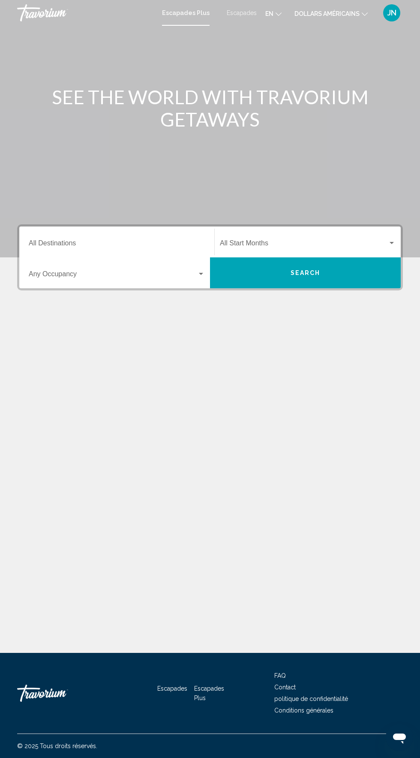
click at [278, 19] on li "en English Español Français Italiano Português русский" at bounding box center [274, 13] width 16 height 14
click at [269, 13] on font "en" at bounding box center [270, 13] width 8 height 7
click at [255, 48] on button "Español" at bounding box center [256, 45] width 40 height 11
click at [269, 13] on font "en" at bounding box center [270, 13] width 8 height 7
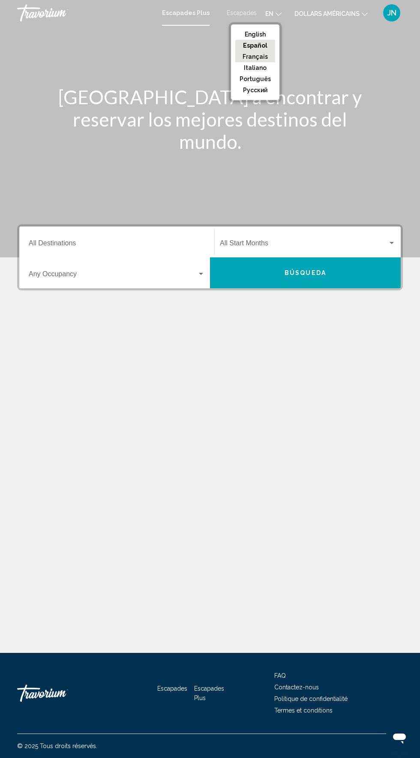
click at [262, 53] on button "Français" at bounding box center [256, 56] width 40 height 11
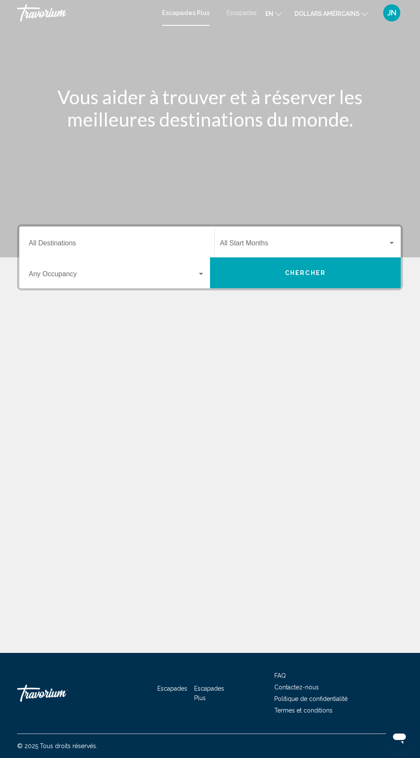
click at [330, 14] on font "dollars américains" at bounding box center [327, 13] width 65 height 7
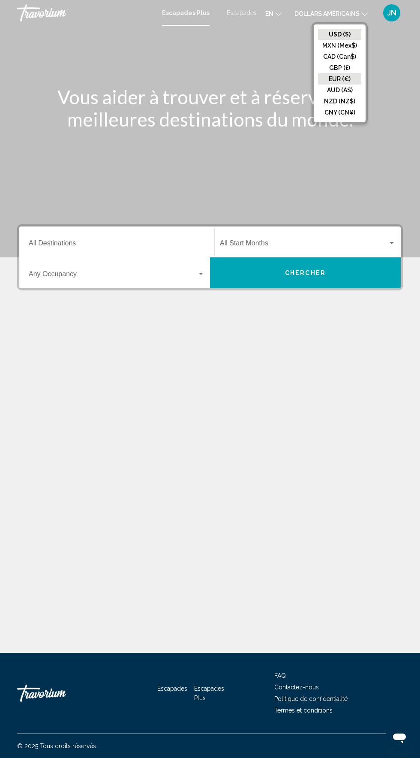
click at [332, 81] on button "EUR (€)" at bounding box center [339, 78] width 43 height 11
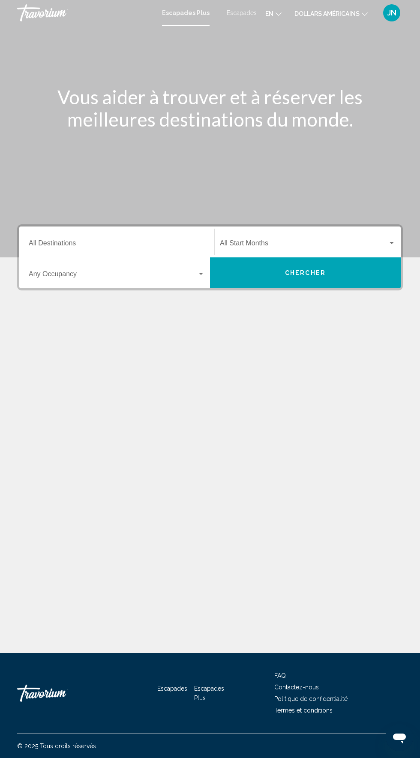
click at [325, 242] on span "Widget de recherche" at bounding box center [304, 245] width 168 height 8
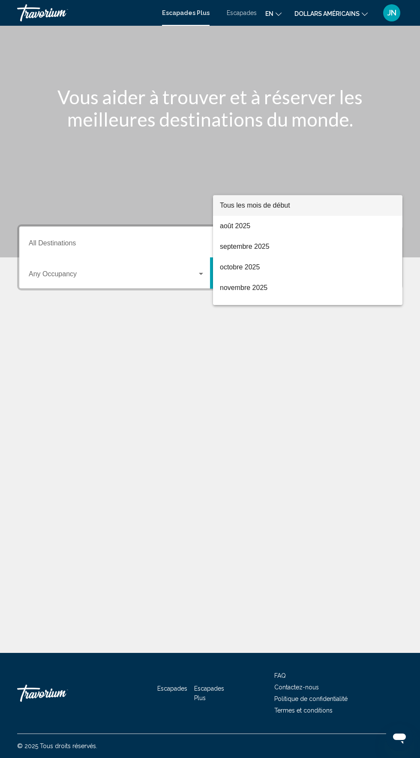
scroll to position [65, 0]
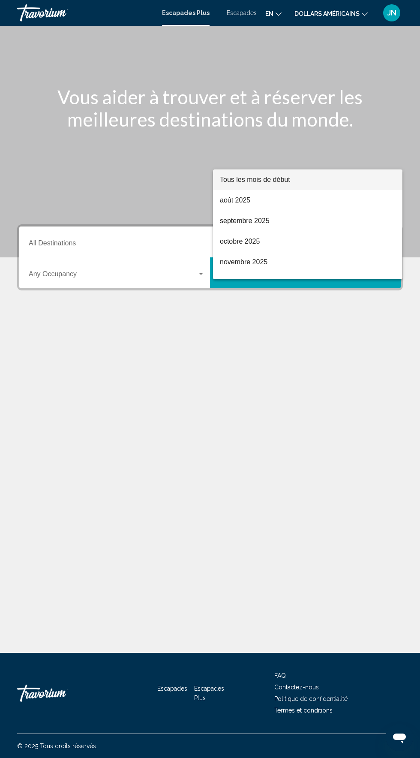
click at [71, 292] on div at bounding box center [210, 379] width 420 height 758
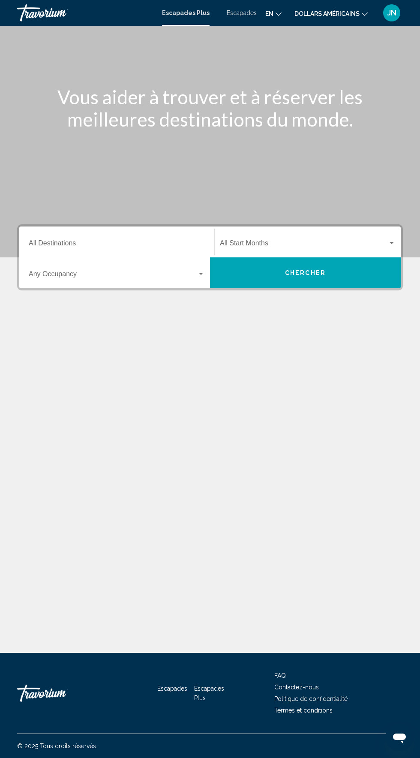
click at [338, 257] on button "Chercher" at bounding box center [305, 272] width 191 height 31
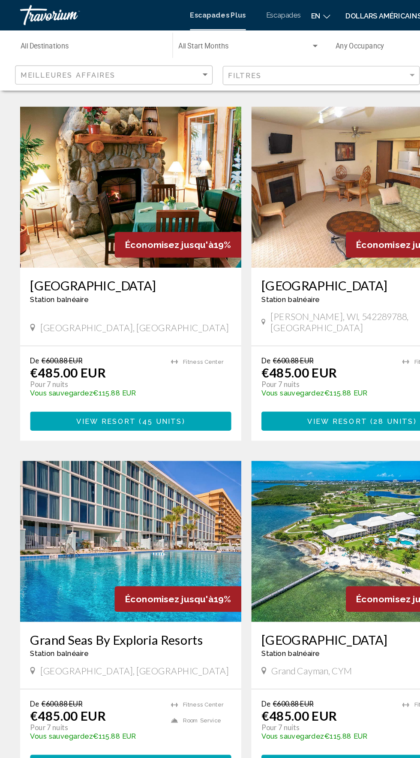
scroll to position [1428, 0]
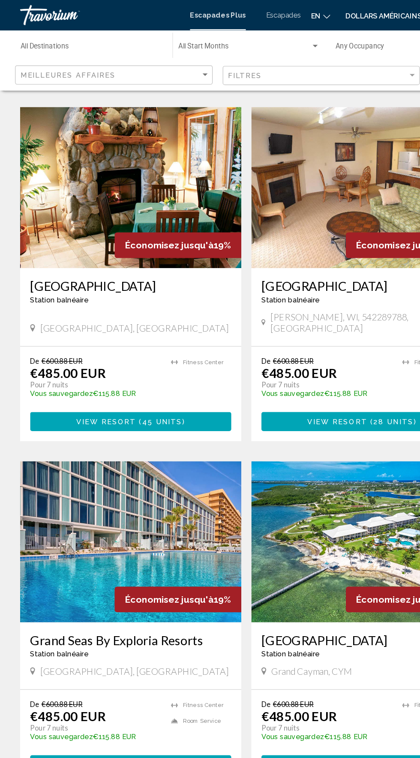
click at [167, 351] on button "View Resort ( 45 units )" at bounding box center [112, 359] width 172 height 16
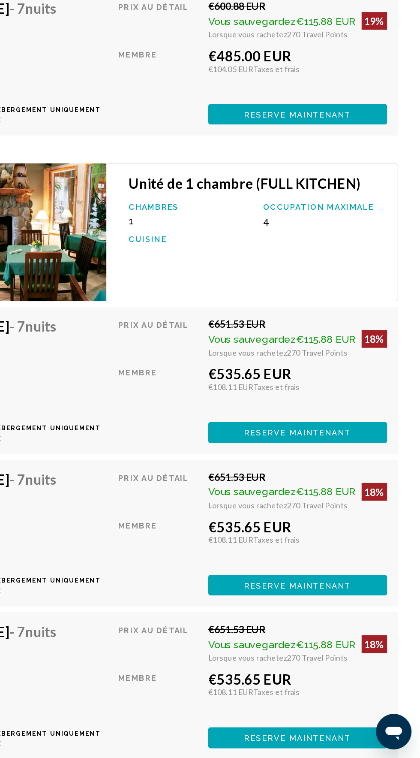
scroll to position [3049, 0]
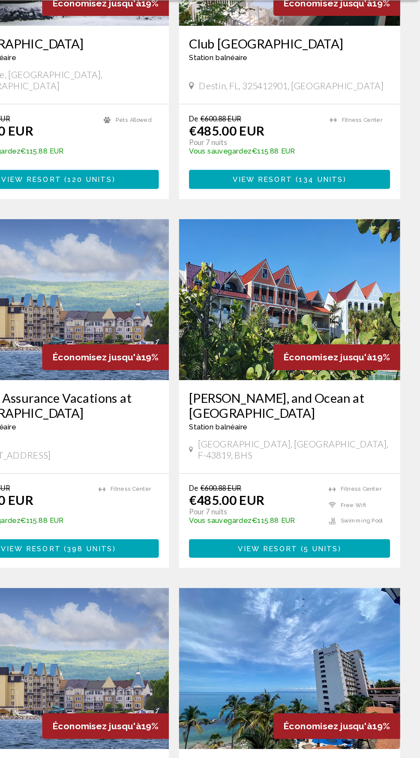
scroll to position [635, 0]
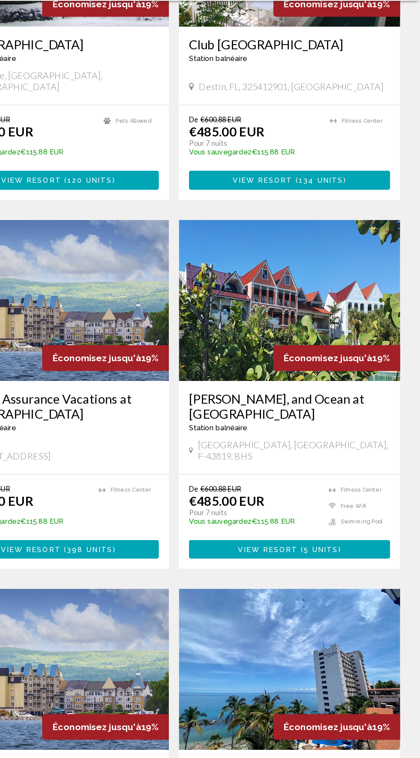
click at [368, 337] on img "Contenu principal" at bounding box center [309, 332] width 189 height 137
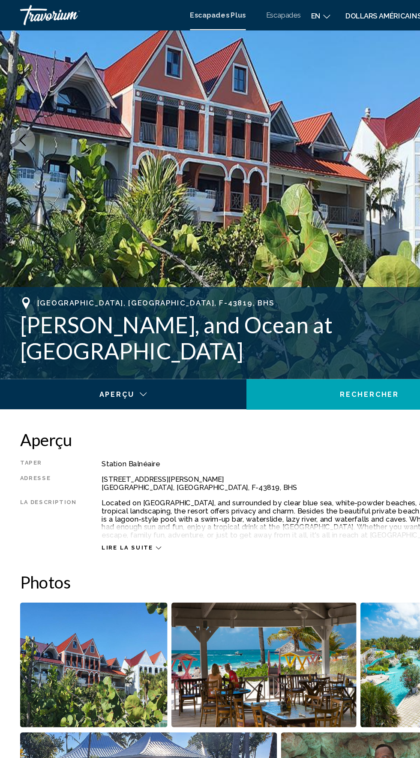
scroll to position [109, 0]
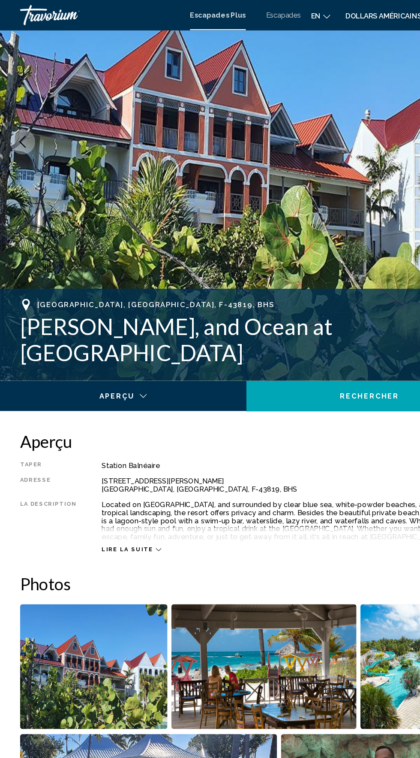
click at [133, 468] on icon "Contenu principal" at bounding box center [135, 468] width 5 height 5
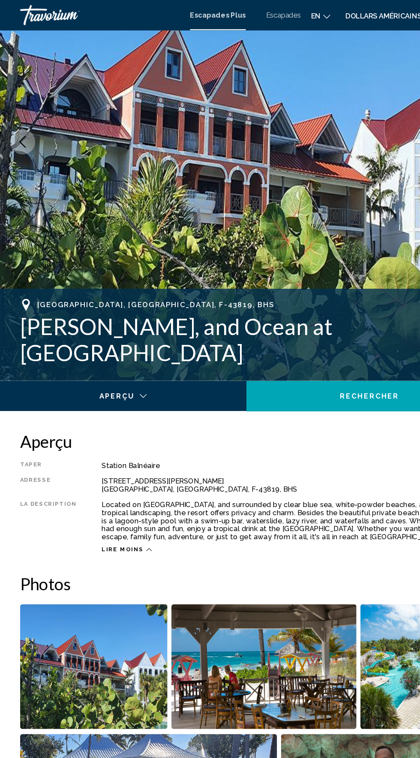
click at [125, 468] on icon "Contenu principal" at bounding box center [127, 468] width 5 height 5
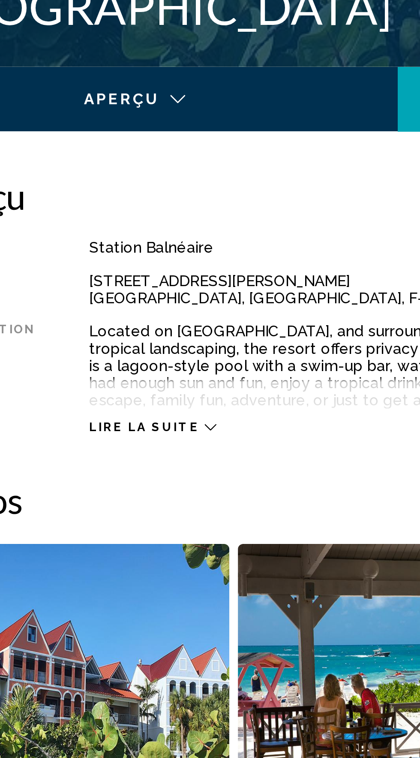
scroll to position [101, 0]
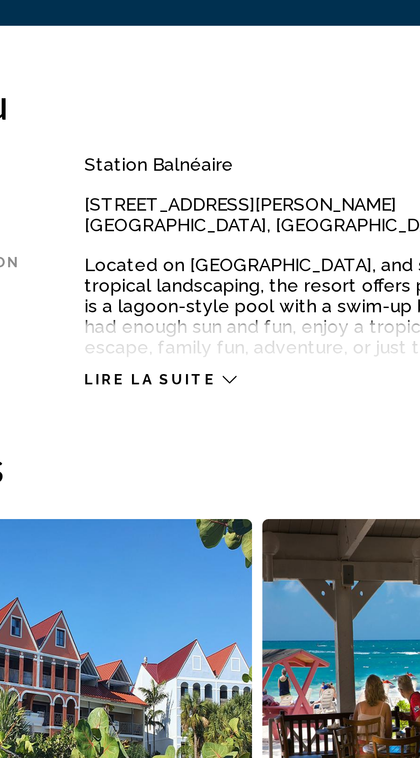
click at [122, 478] on span "Lire la suite" at bounding box center [109, 476] width 44 height 6
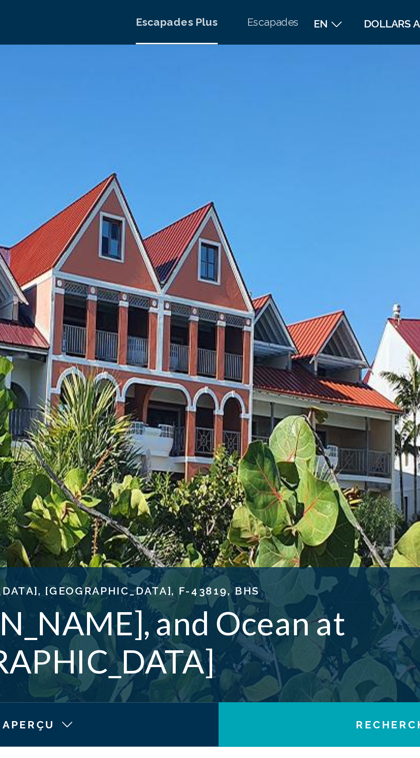
scroll to position [24, 0]
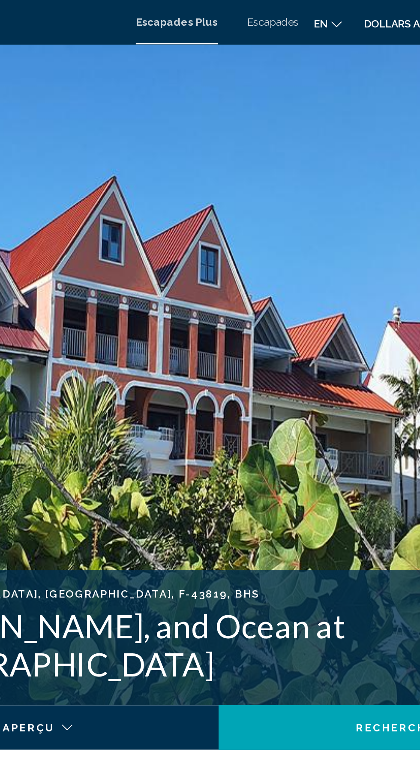
click at [268, 12] on font "en" at bounding box center [270, 13] width 8 height 7
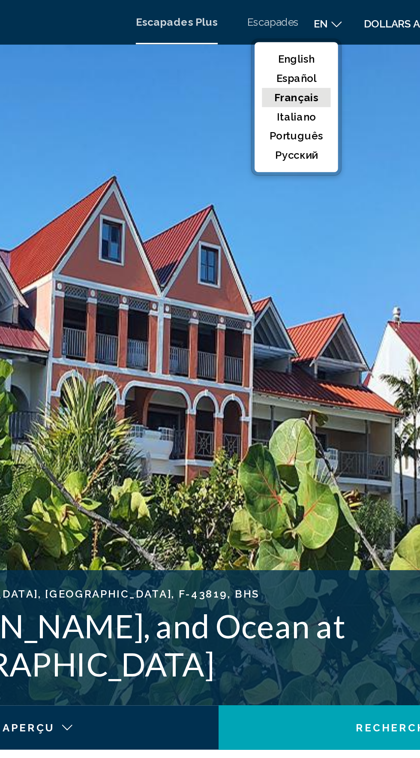
click at [256, 58] on button "Français" at bounding box center [256, 56] width 40 height 11
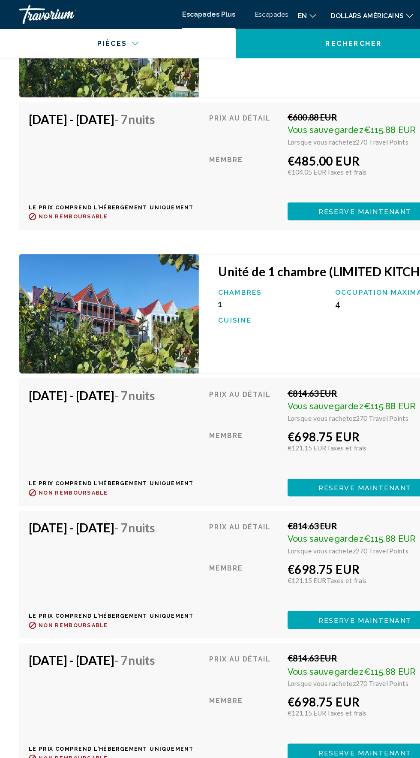
scroll to position [1831, 0]
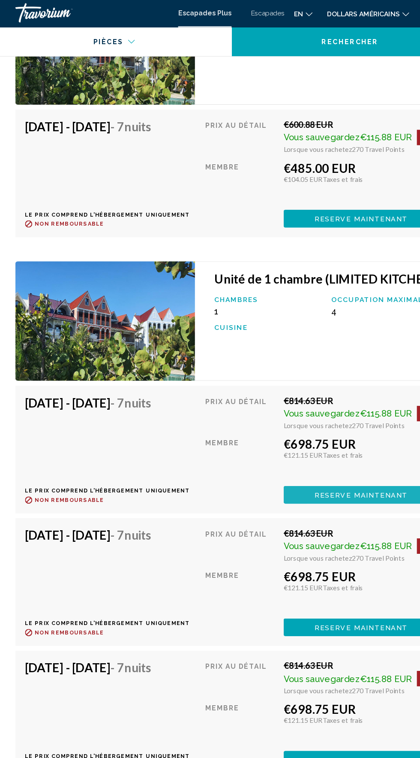
click at [290, 441] on span "Reserve maintenant" at bounding box center [325, 442] width 83 height 7
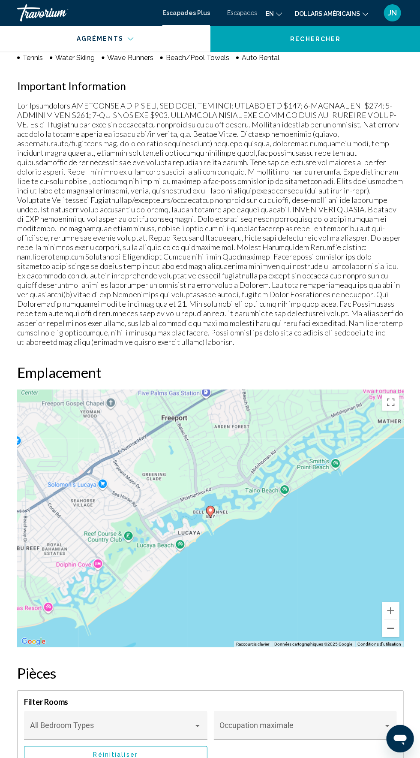
scroll to position [1042, 0]
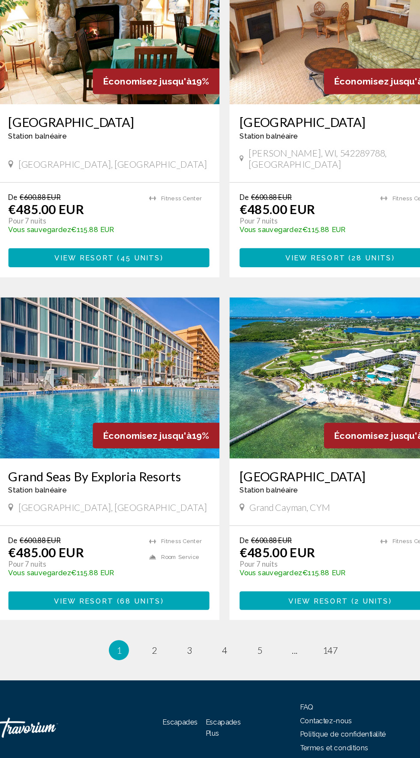
scroll to position [1456, 0]
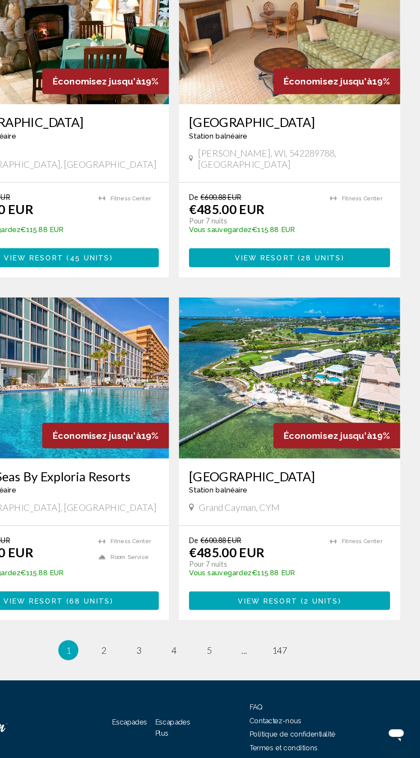
click at [299, 511] on h3 "[GEOGRAPHIC_DATA]" at bounding box center [309, 517] width 172 height 13
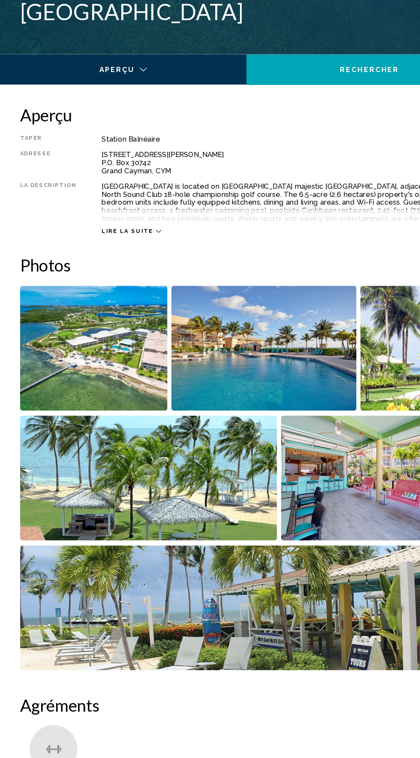
scroll to position [277, 0]
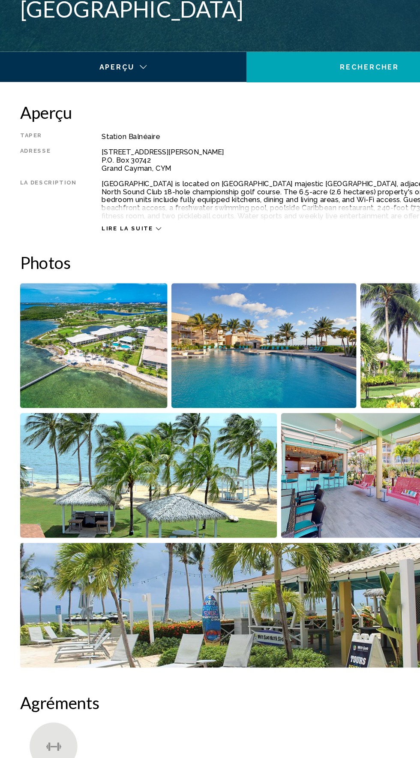
click at [96, 309] on span "Lire la suite" at bounding box center [109, 307] width 44 height 6
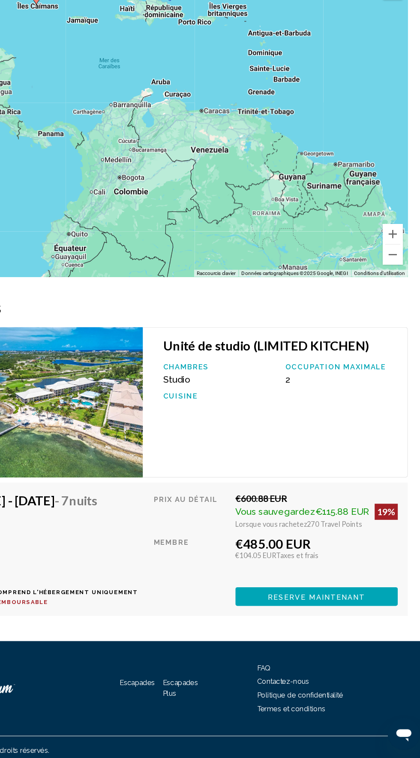
scroll to position [1443, 0]
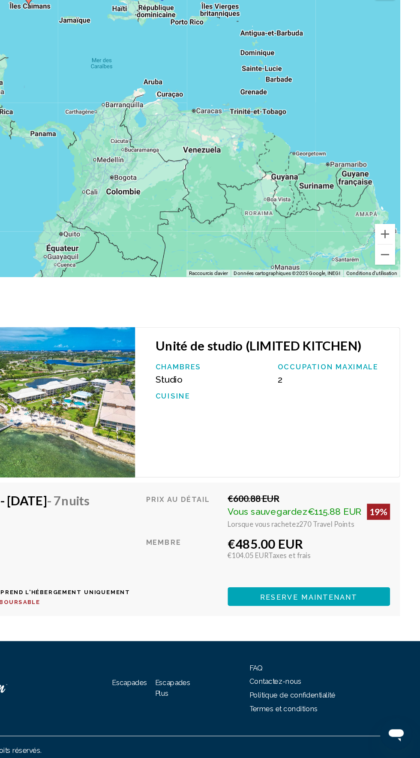
click at [233, 569] on div "Membre" at bounding box center [217, 587] width 63 height 37
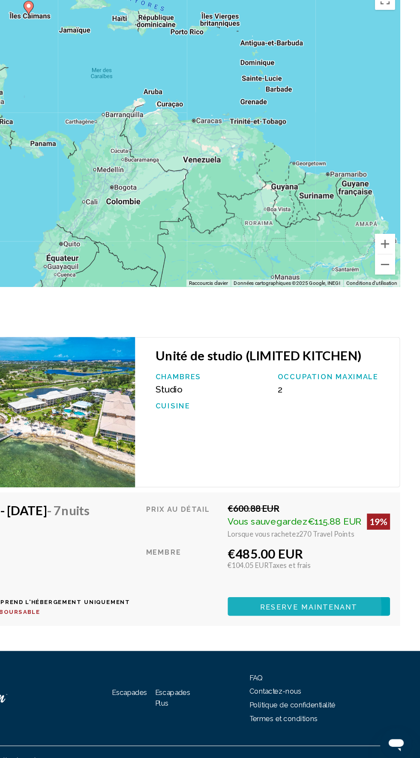
scroll to position [1443, 0]
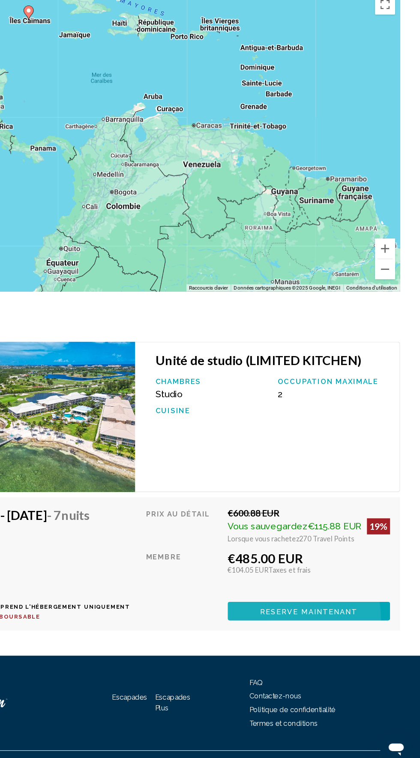
click at [302, 617] on span "Reserve maintenant" at bounding box center [325, 620] width 83 height 7
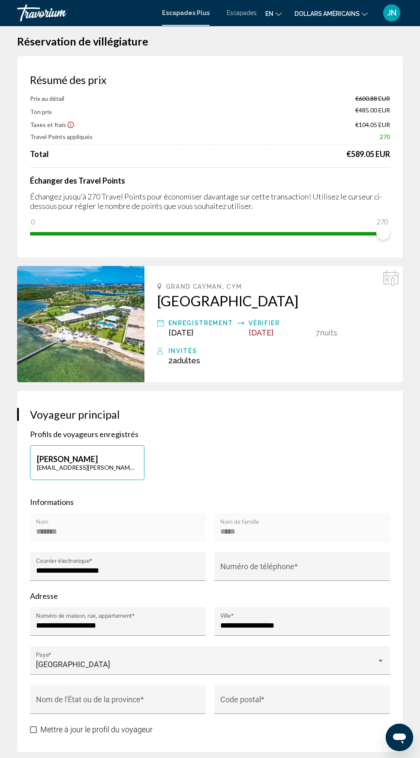
scroll to position [10, 0]
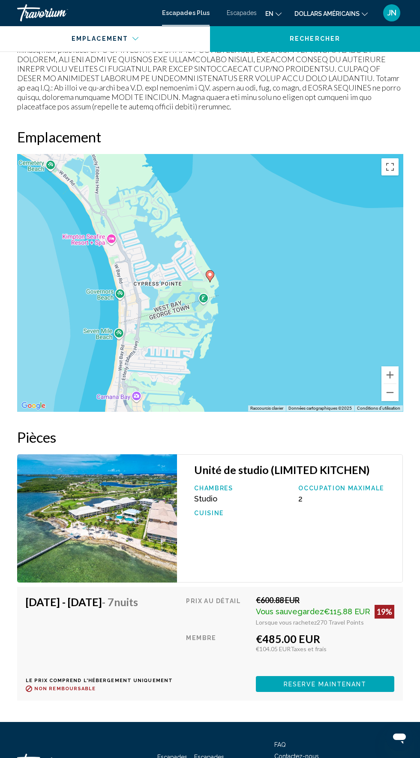
scroll to position [1443, 0]
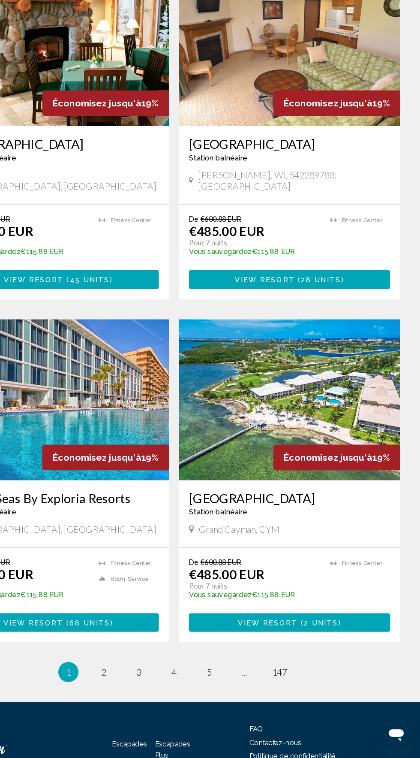
scroll to position [1456, 0]
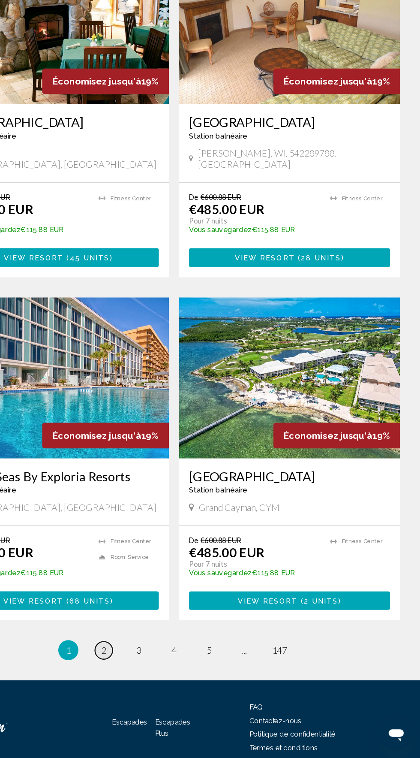
click at [150, 662] on span "2" at bounding box center [150, 666] width 4 height 9
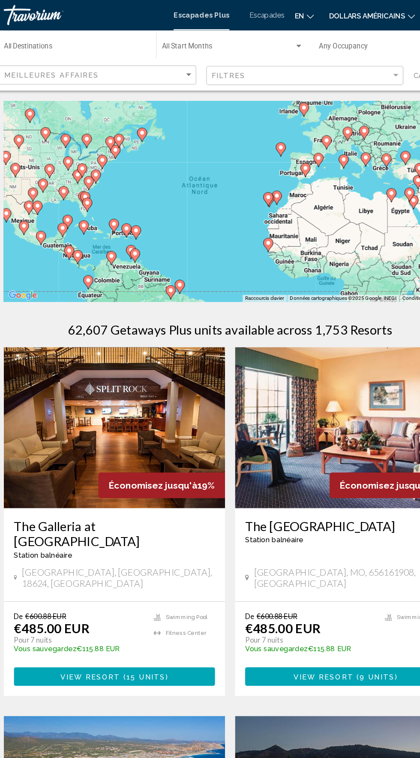
click at [312, 13] on font "dollars américains" at bounding box center [327, 13] width 65 height 7
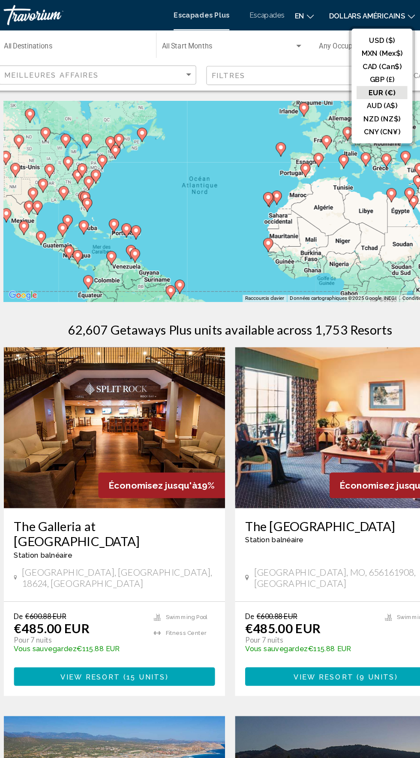
click at [338, 79] on button "EUR (€)" at bounding box center [339, 78] width 43 height 11
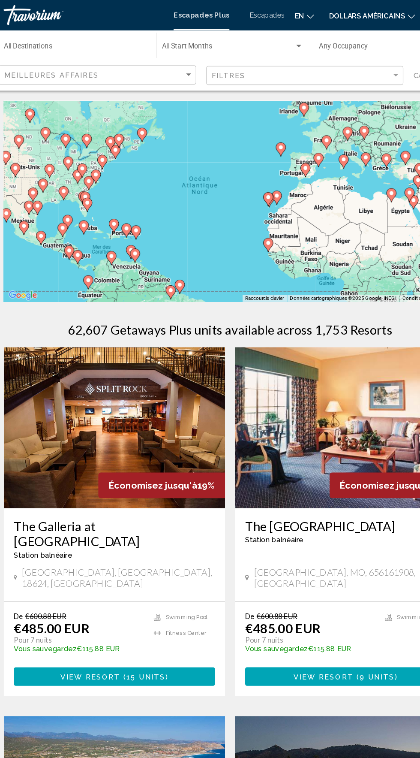
click at [321, 14] on font "dollars américains" at bounding box center [327, 13] width 65 height 7
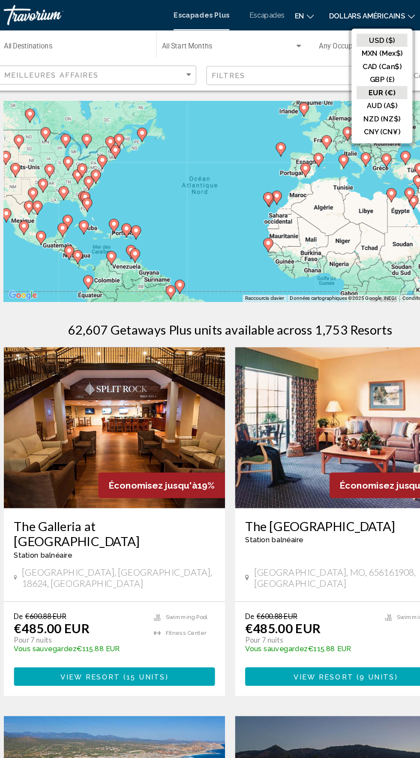
click at [339, 33] on button "USD ($)" at bounding box center [339, 34] width 43 height 11
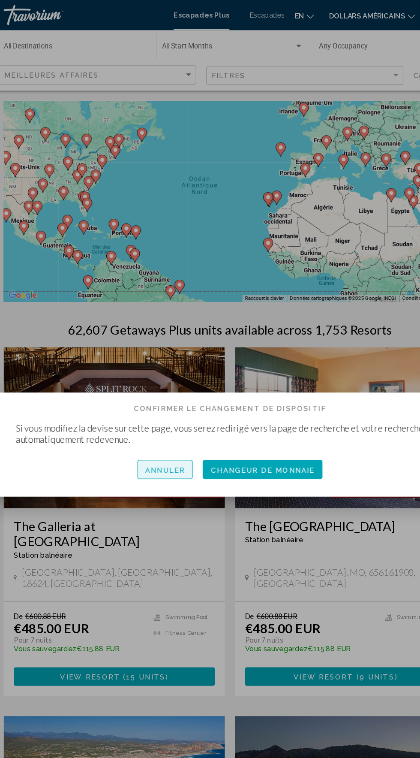
click at [158, 401] on font "Annuler" at bounding box center [155, 400] width 34 height 7
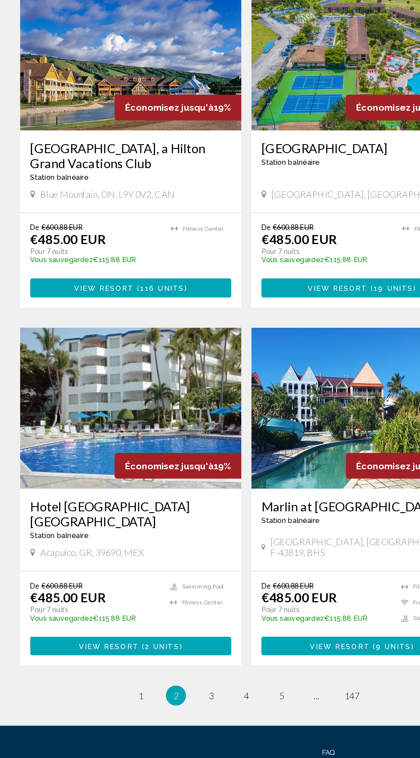
scroll to position [1456, 0]
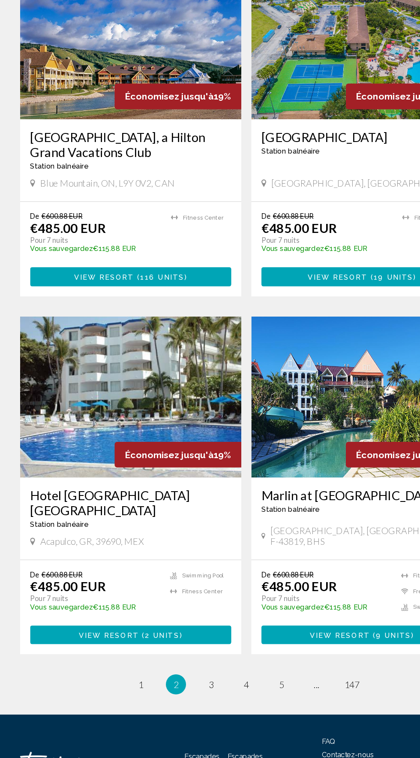
click at [88, 382] on img "Contenu principal" at bounding box center [111, 450] width 189 height 137
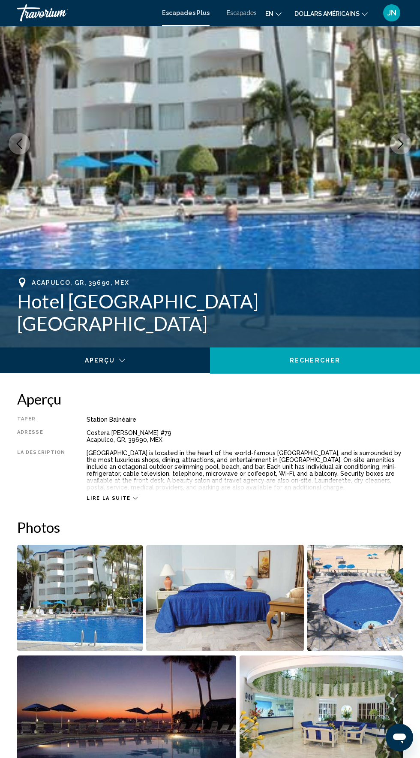
scroll to position [85, 0]
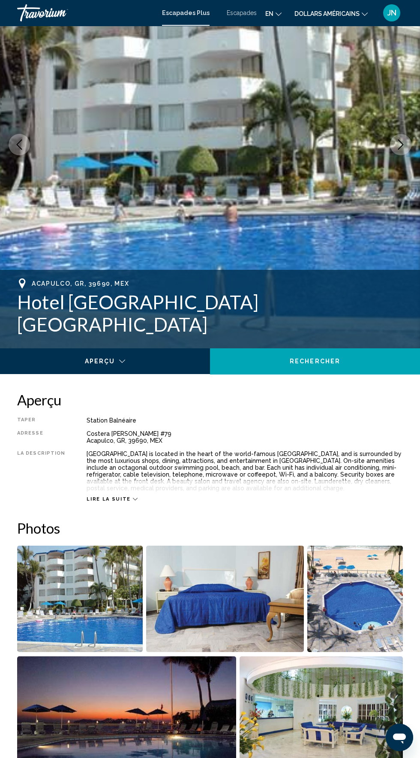
click at [275, 12] on button "en English Español Français Italiano Português русский" at bounding box center [274, 13] width 16 height 12
click at [251, 53] on button "Français" at bounding box center [256, 56] width 40 height 11
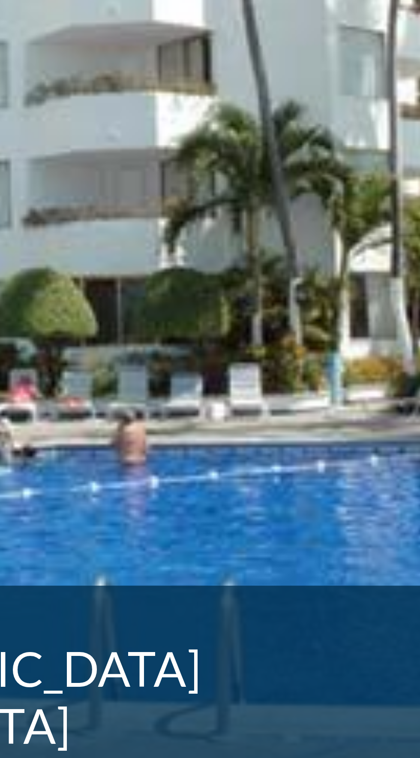
scroll to position [0, 0]
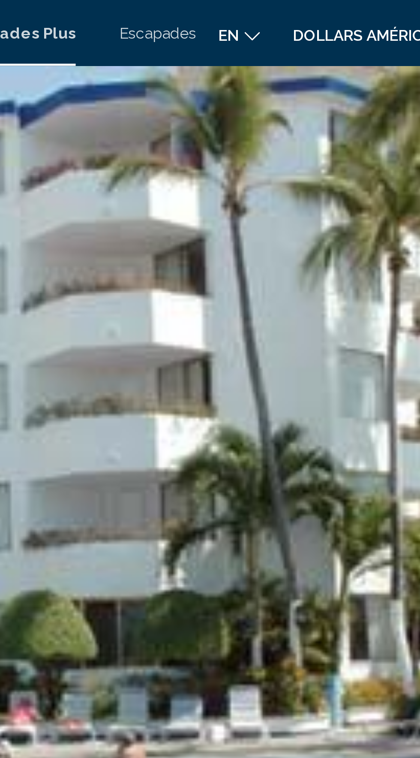
click at [274, 13] on button "en English Español Français Italiano Português русский" at bounding box center [274, 13] width 16 height 12
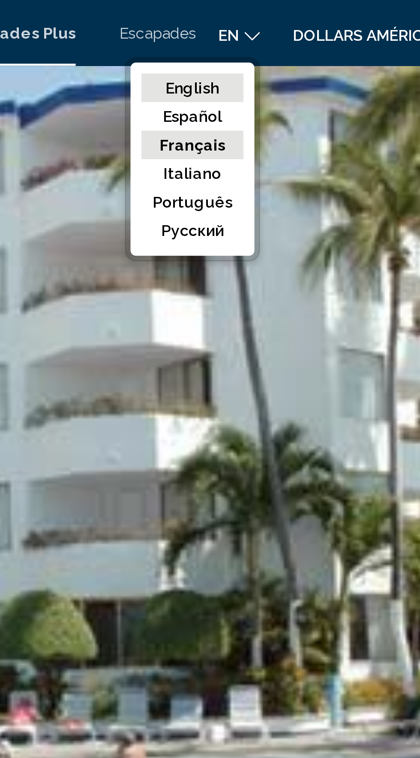
click at [251, 32] on button "English" at bounding box center [256, 34] width 40 height 11
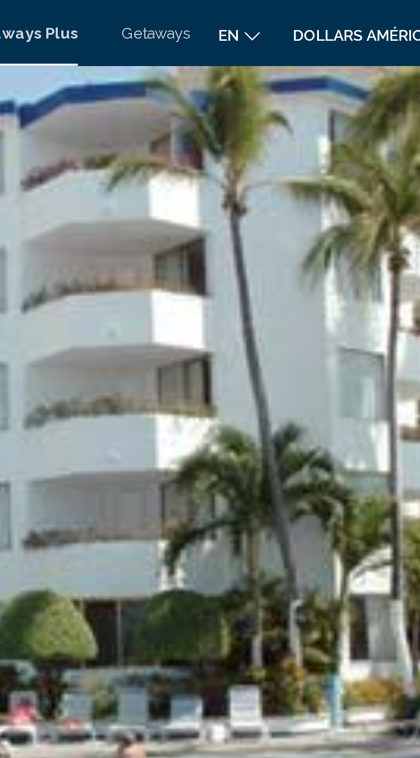
click at [276, 14] on icon "Changer de langue" at bounding box center [279, 14] width 6 height 6
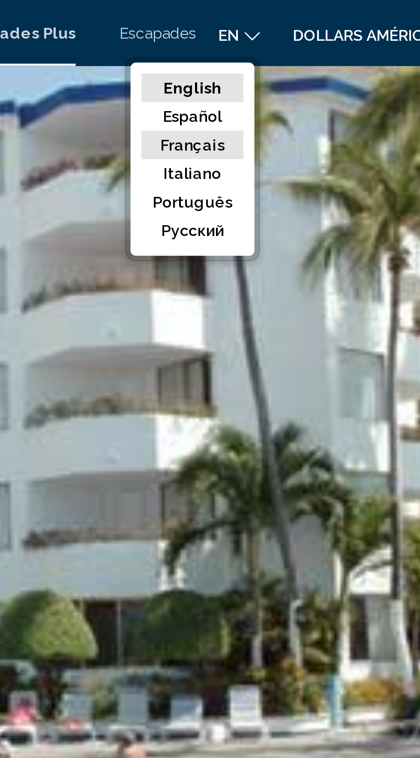
click at [253, 57] on button "Français" at bounding box center [256, 56] width 40 height 11
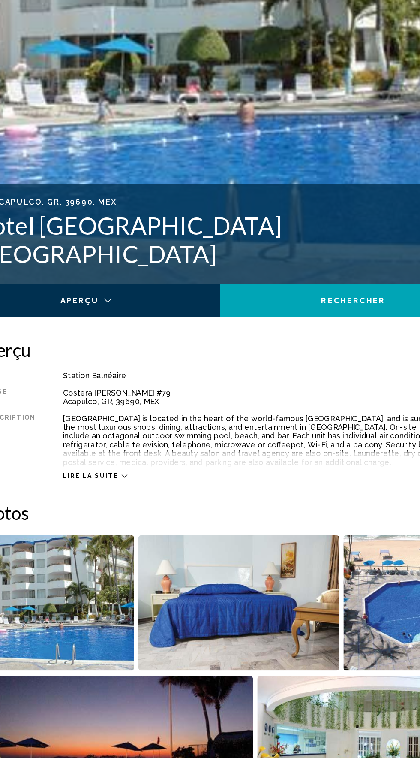
scroll to position [119, 0]
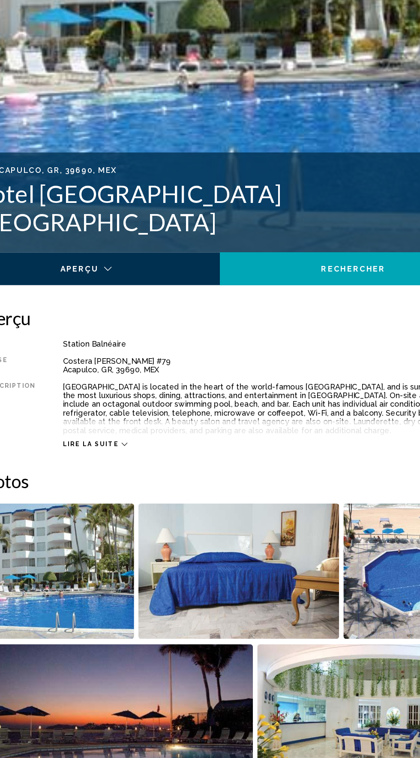
click at [109, 468] on button "Lire la suite" at bounding box center [112, 465] width 51 height 6
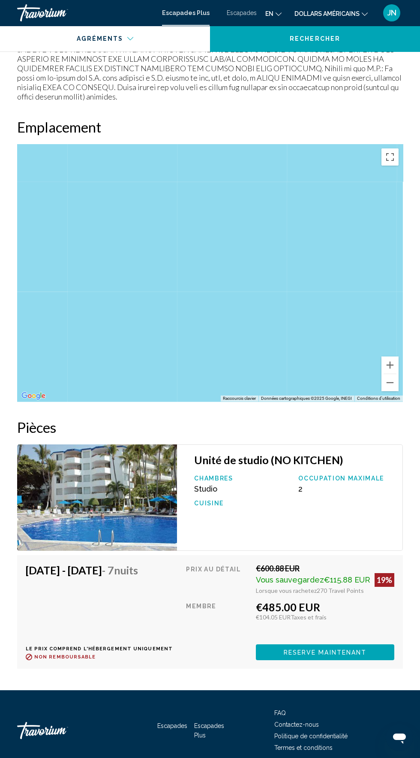
scroll to position [1324, 0]
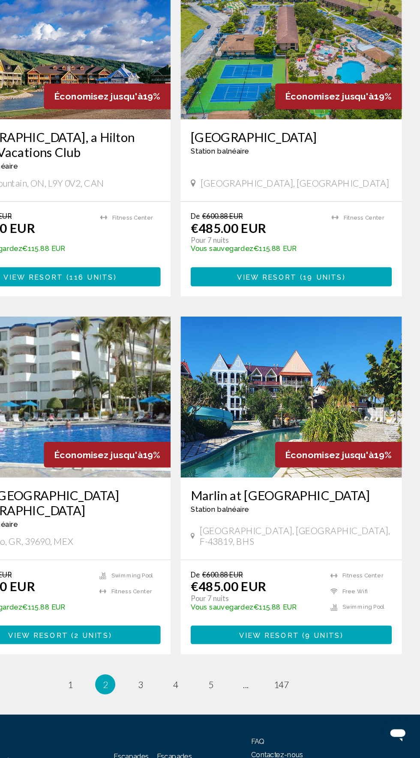
scroll to position [1456, 0]
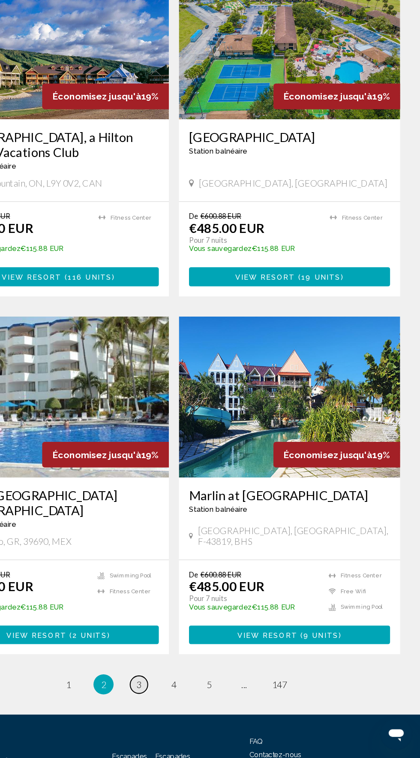
click at [178, 691] on span "3" at bounding box center [180, 695] width 4 height 9
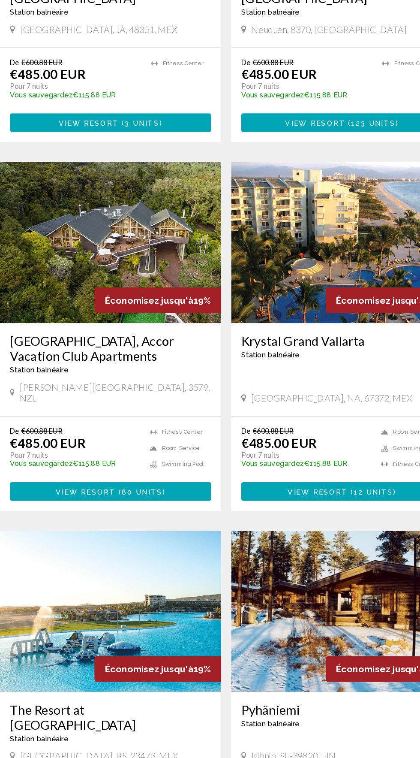
scroll to position [946, 0]
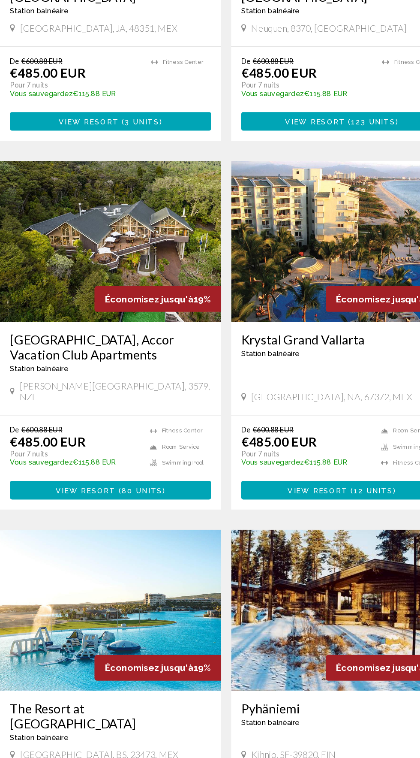
click at [87, 311] on img "Contenu principal" at bounding box center [111, 317] width 189 height 137
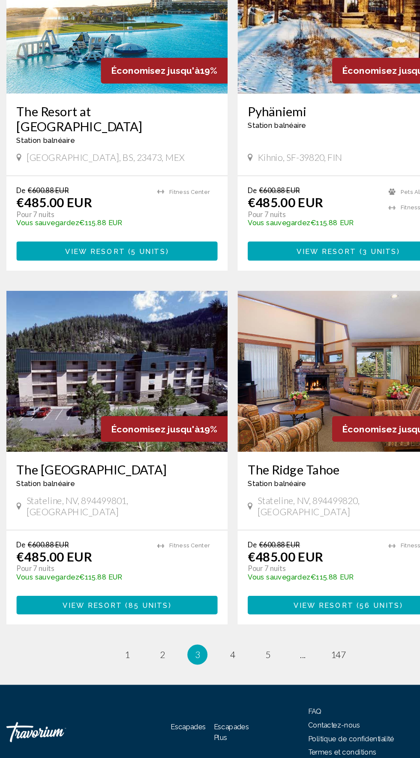
scroll to position [1456, 0]
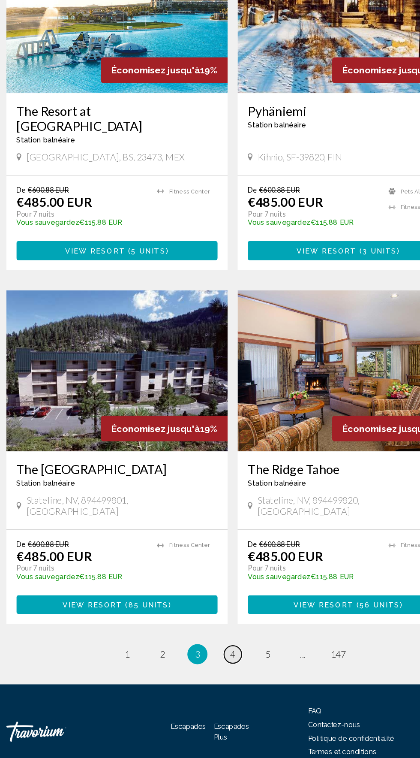
click at [211, 665] on span "4" at bounding box center [210, 669] width 4 height 9
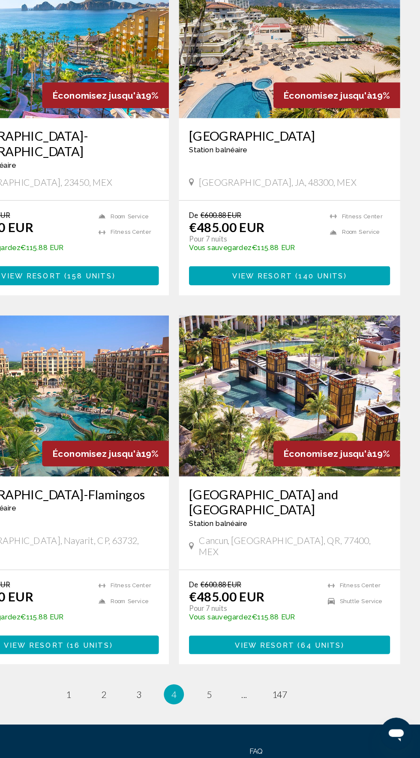
scroll to position [1440, 0]
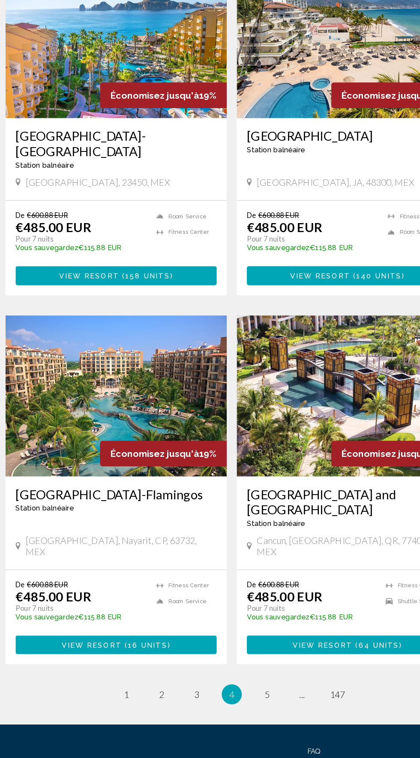
click at [306, 388] on img "Contenu principal" at bounding box center [309, 449] width 189 height 137
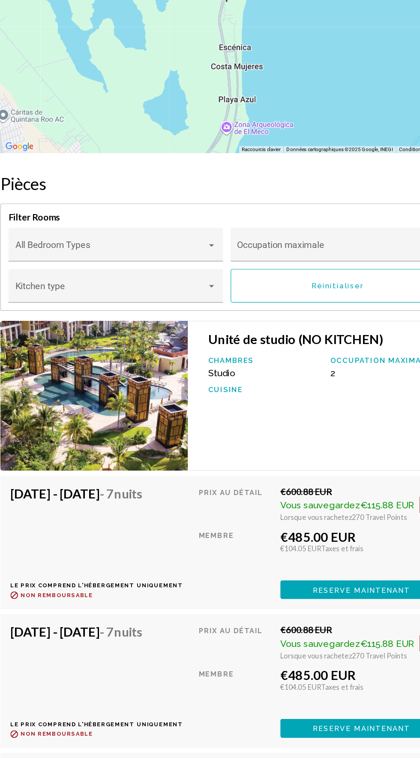
scroll to position [1539, 0]
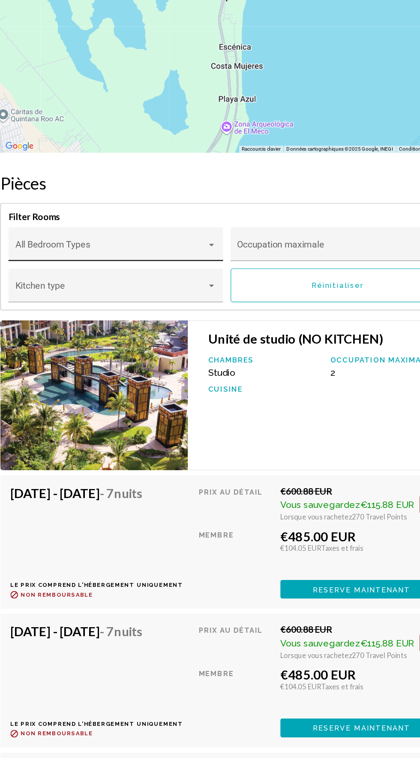
click at [91, 320] on span "Contenu principal" at bounding box center [112, 324] width 164 height 9
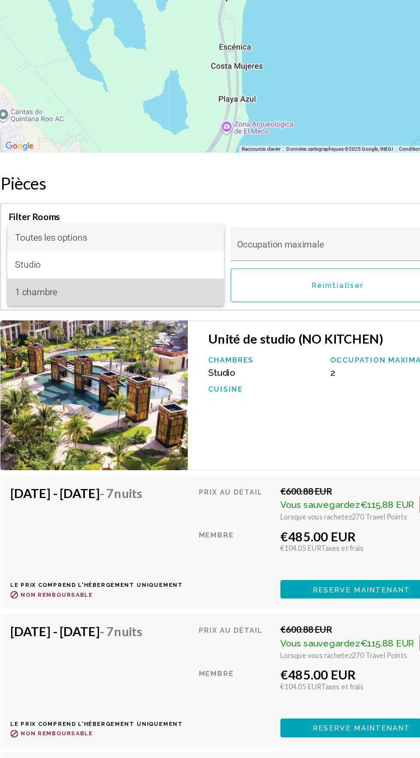
click at [56, 362] on font "1 chambre" at bounding box center [48, 360] width 36 height 9
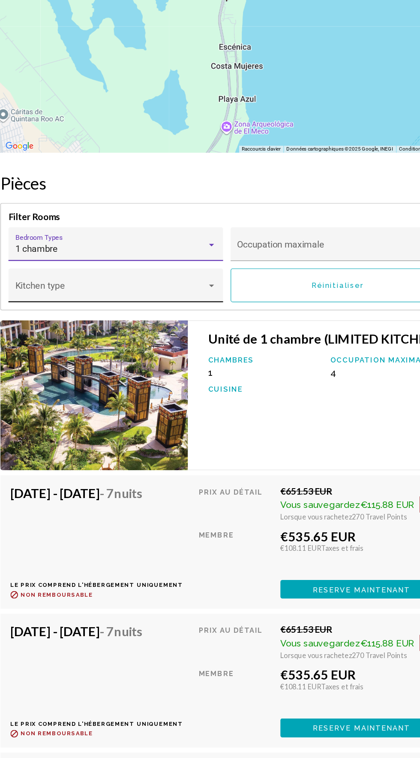
click at [38, 355] on span "Contenu principal" at bounding box center [112, 359] width 164 height 9
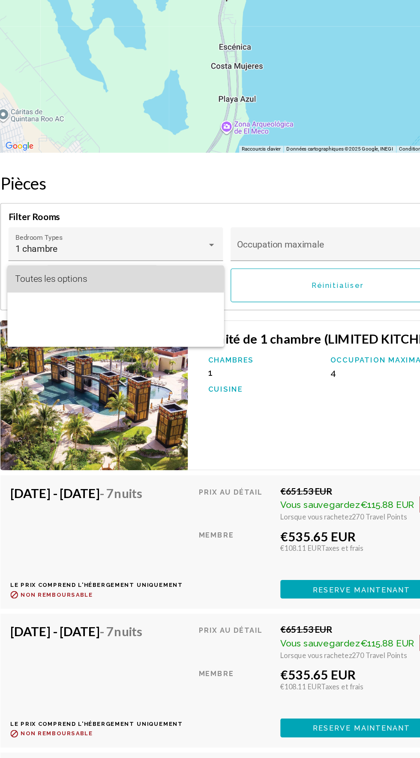
click at [40, 348] on font "Toutes les options" at bounding box center [60, 349] width 61 height 9
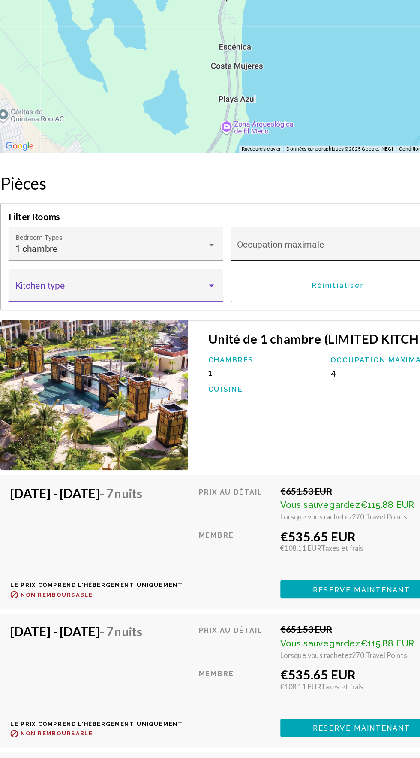
click at [245, 320] on span "Contenu principal" at bounding box center [301, 324] width 164 height 9
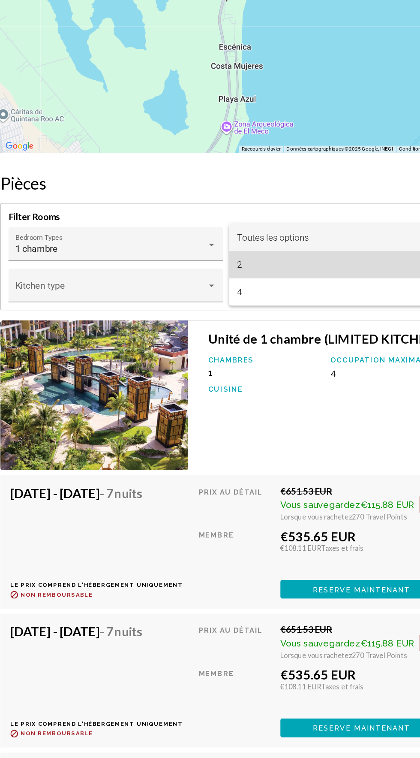
click at [221, 338] on font "2" at bounding box center [221, 337] width 4 height 9
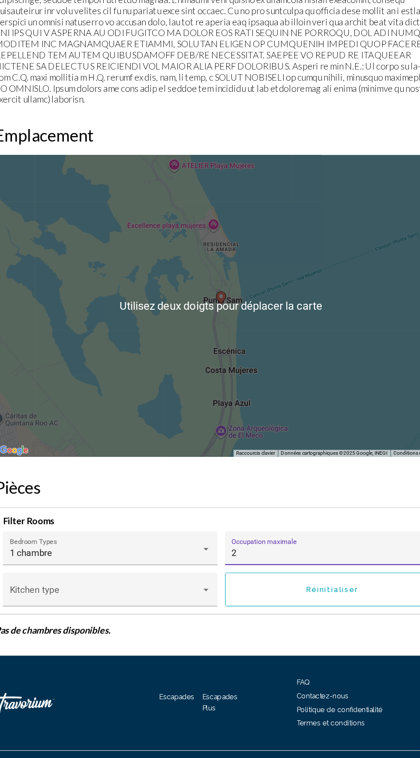
scroll to position [1287, 0]
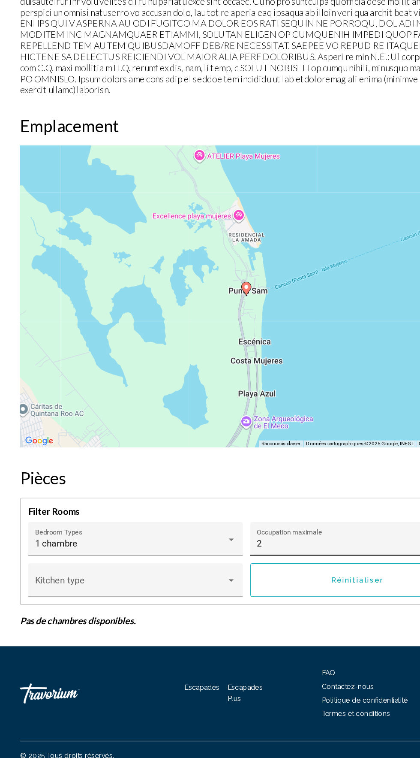
click at [252, 571] on div "2" at bounding box center [301, 575] width 164 height 9
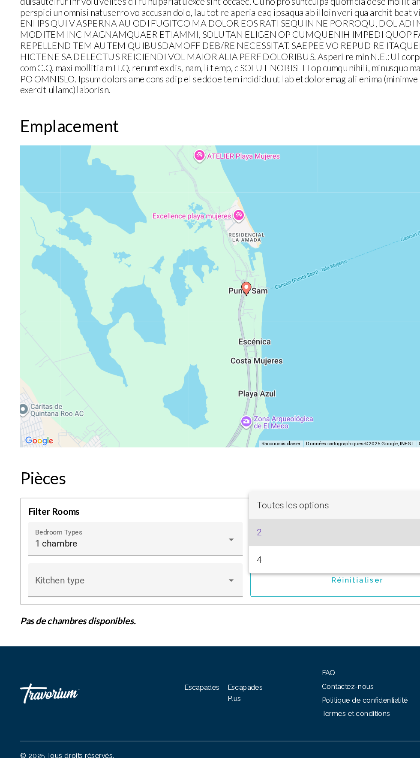
click at [280, 543] on font "Toutes les options" at bounding box center [249, 542] width 61 height 9
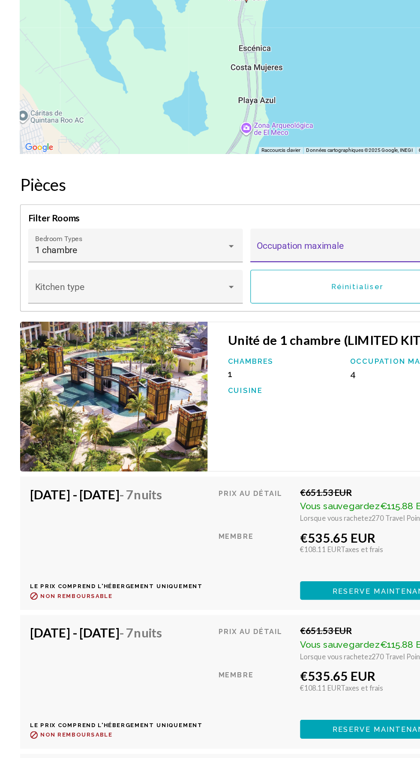
scroll to position [1541, 0]
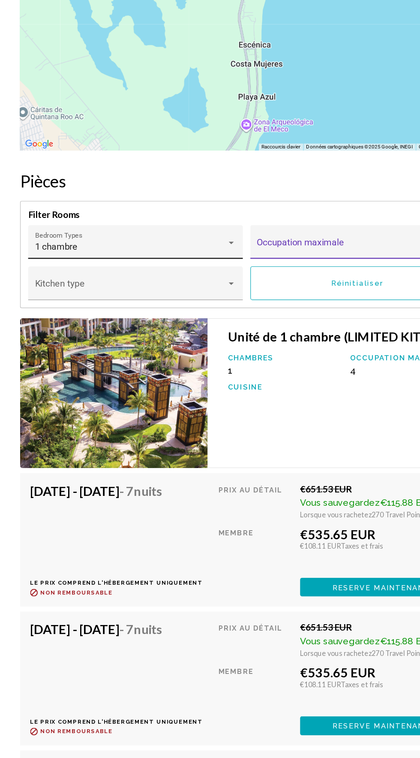
click at [39, 317] on span "1 chambre" at bounding box center [48, 321] width 36 height 9
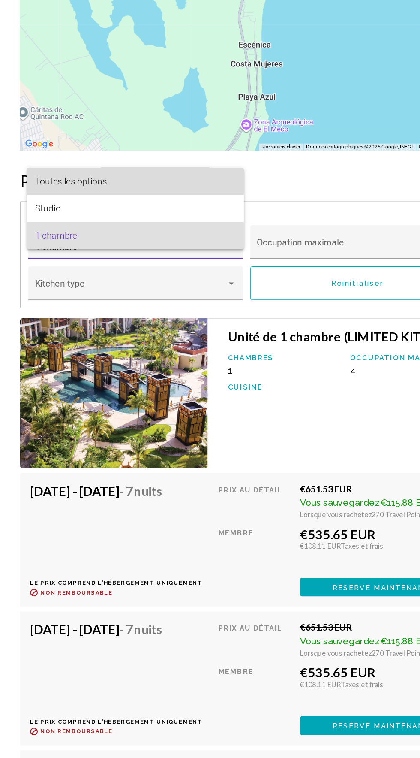
click at [54, 269] on font "Toutes les options" at bounding box center [60, 266] width 61 height 9
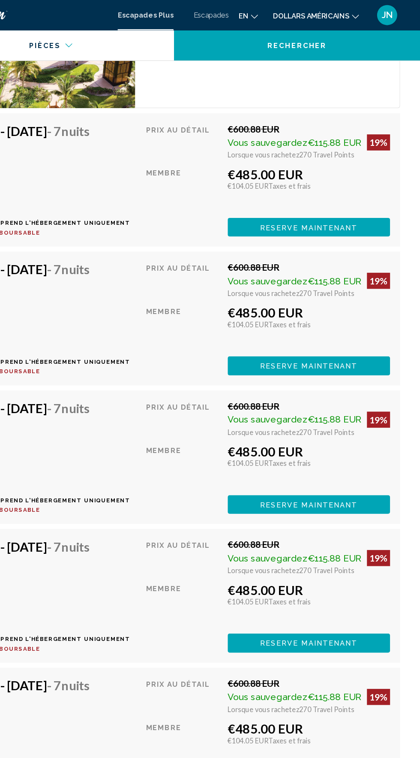
scroll to position [1959, 0]
click at [358, 197] on span "Reserve maintenant" at bounding box center [325, 193] width 83 height 7
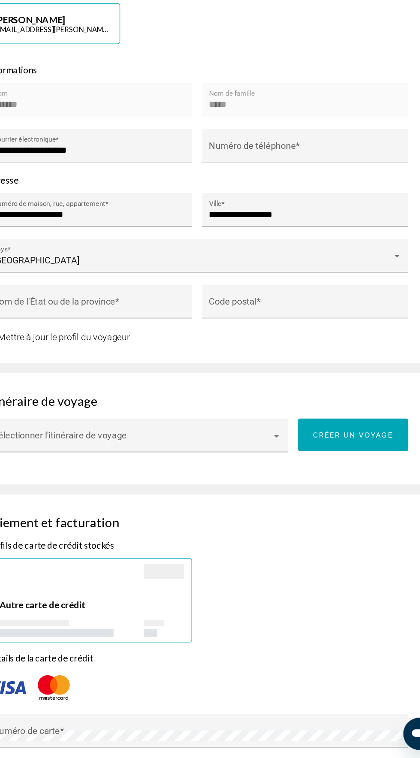
scroll to position [356, 0]
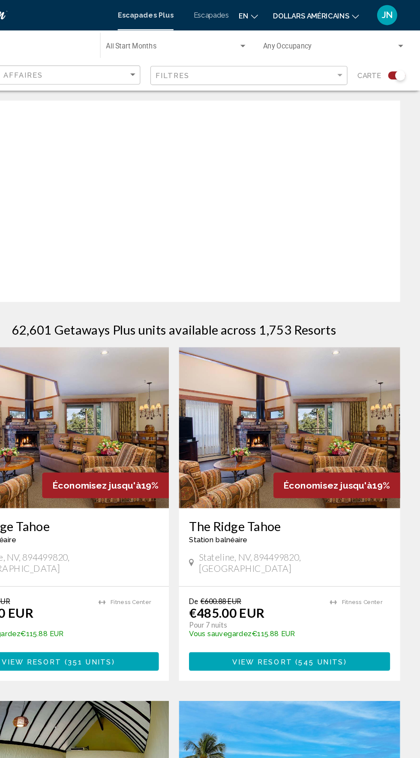
click at [390, 15] on font "JN" at bounding box center [392, 12] width 9 height 9
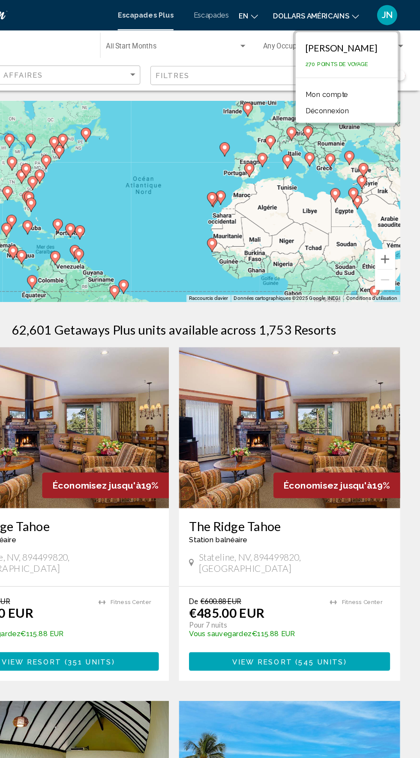
click at [338, 39] on font "[PERSON_NAME]" at bounding box center [353, 40] width 61 height 9
